Goal: Subscribe to service/newsletter

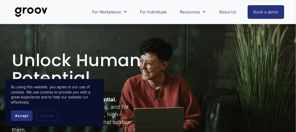
click at [27, 117] on span "Accept" at bounding box center [21, 116] width 13 height 4
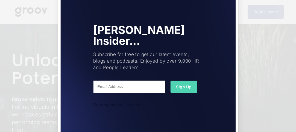
click at [124, 81] on input "text" at bounding box center [130, 87] width 72 height 12
type input "k.maidment@blackdog.org.au"
click at [191, 84] on span "Sign Up" at bounding box center [184, 86] width 16 height 5
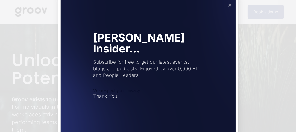
click at [229, 10] on link "Close" at bounding box center [230, 5] width 10 height 10
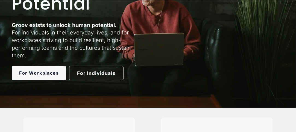
scroll to position [42, 0]
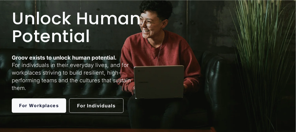
click at [100, 107] on link "For Individuals" at bounding box center [96, 105] width 54 height 15
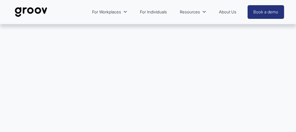
click at [238, 13] on link "About Us" at bounding box center [228, 12] width 23 height 13
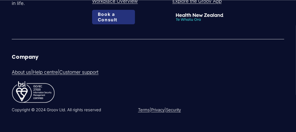
scroll to position [1436, 0]
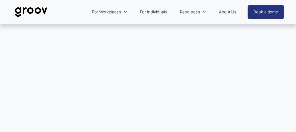
click at [161, 9] on link "For Individuals" at bounding box center [154, 12] width 33 height 13
click at [102, 87] on div at bounding box center [148, 100] width 296 height 153
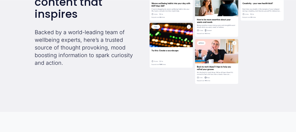
scroll to position [813, 0]
